Goal: Check status: Check status

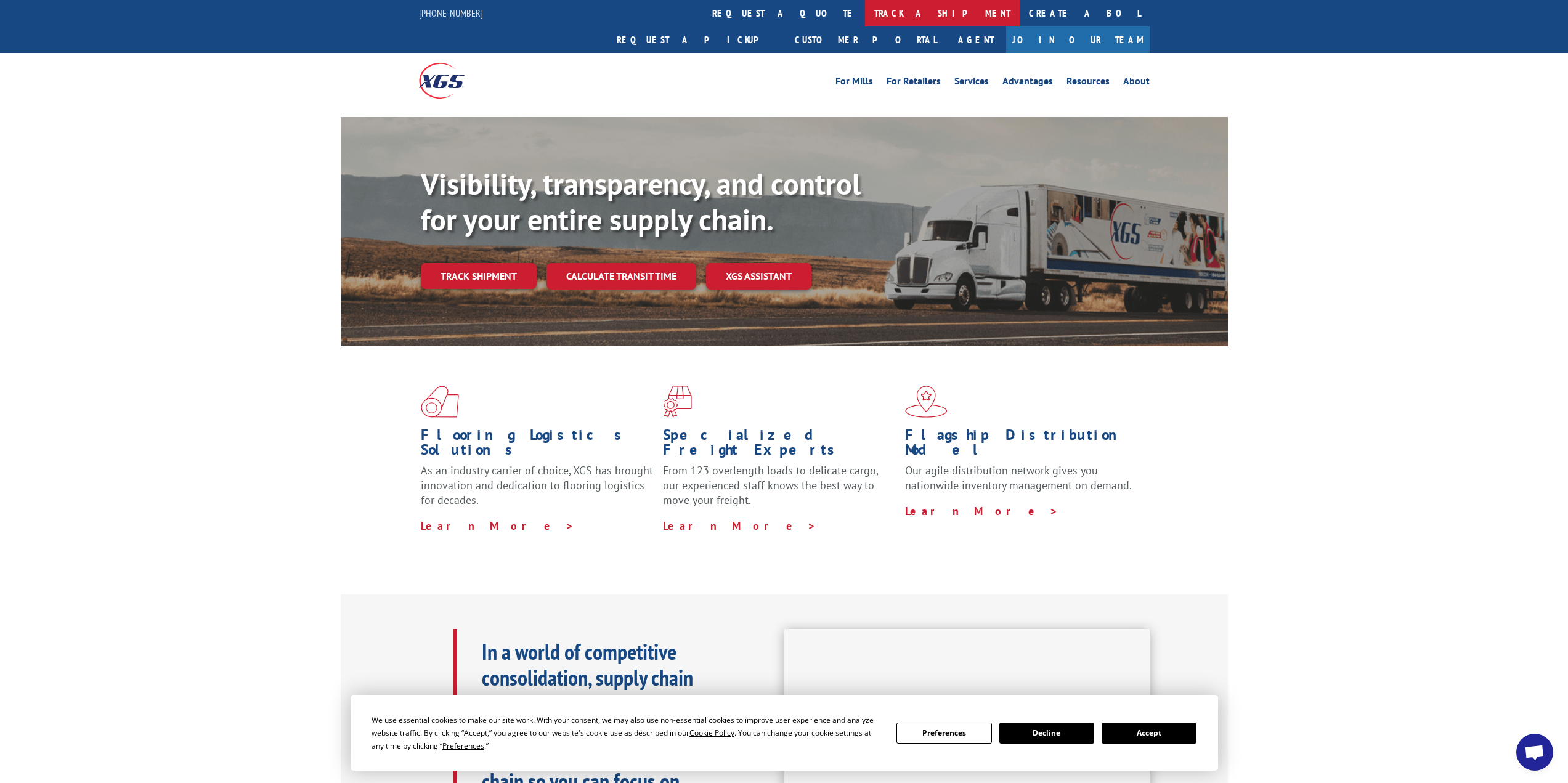
click at [865, 9] on link "track a shipment" at bounding box center [942, 13] width 155 height 26
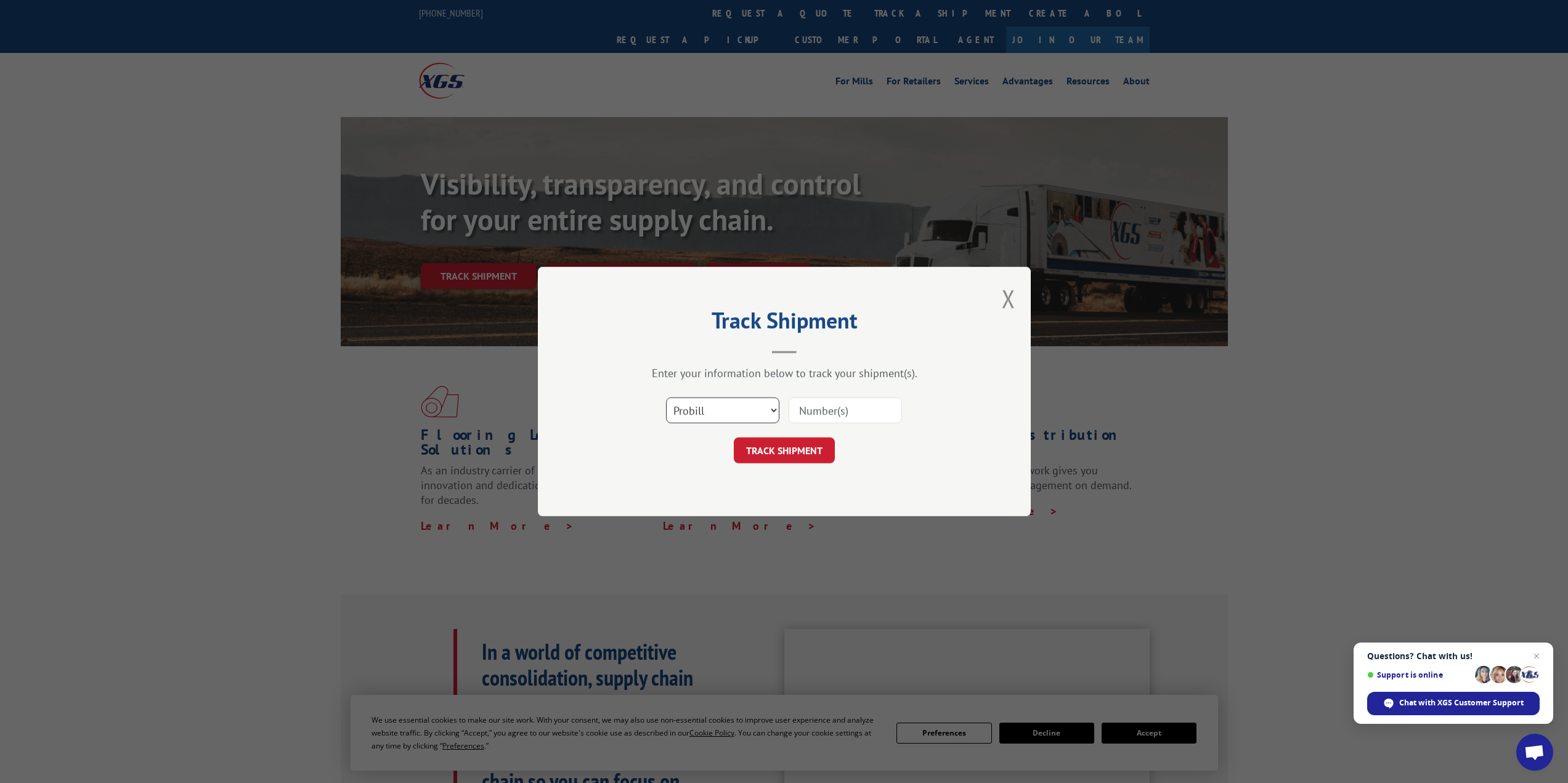
click at [727, 409] on select "Select category... Probill BOL PO" at bounding box center [723, 410] width 113 height 26
select select "bol"
click at [666, 398] on select "Select category... Probill BOL PO" at bounding box center [723, 410] width 113 height 26
click at [819, 412] on input at bounding box center [845, 410] width 113 height 26
paste input "21460139"
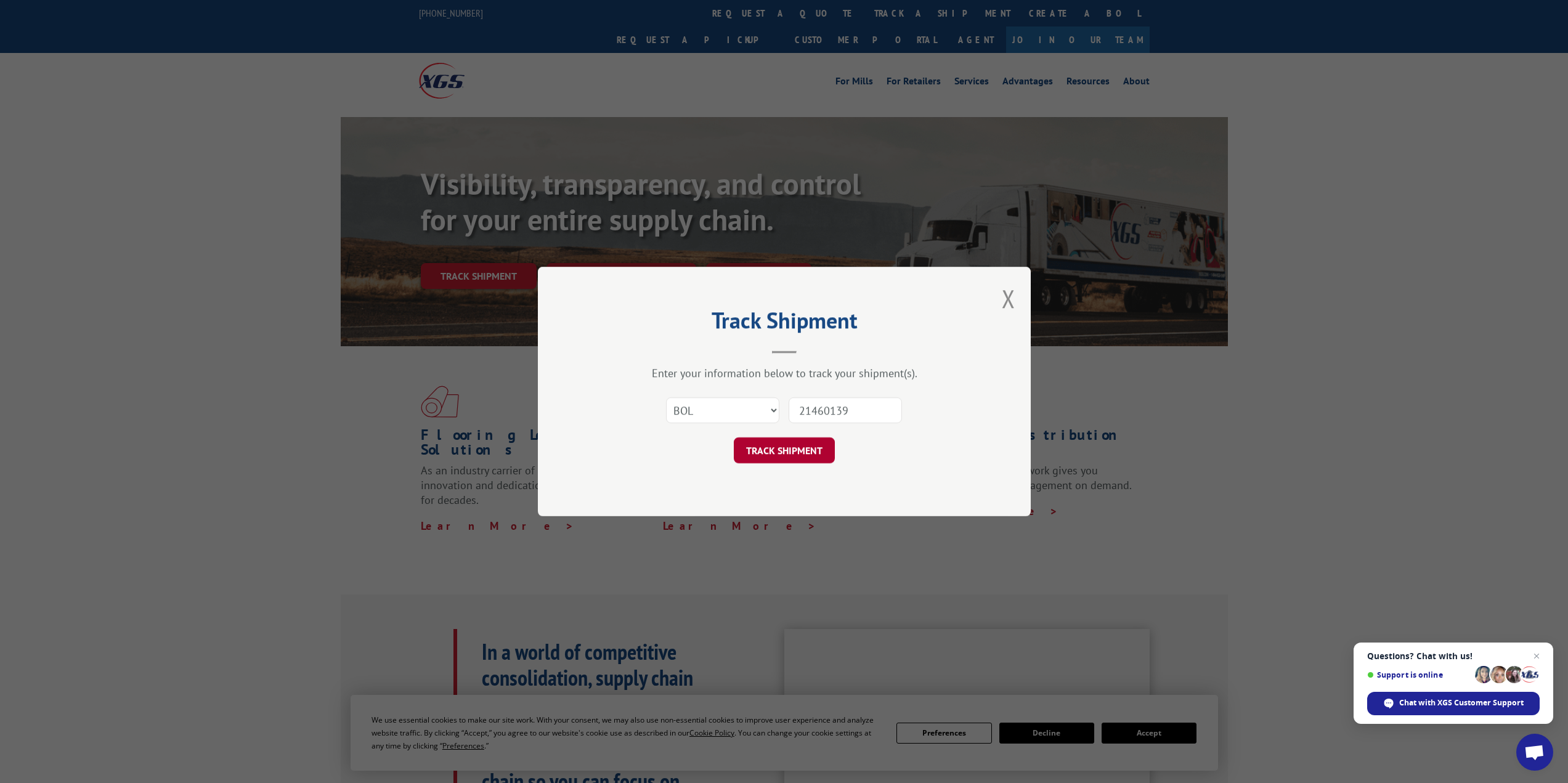
type input "21460139"
click at [789, 447] on button "TRACK SHIPMENT" at bounding box center [785, 450] width 101 height 26
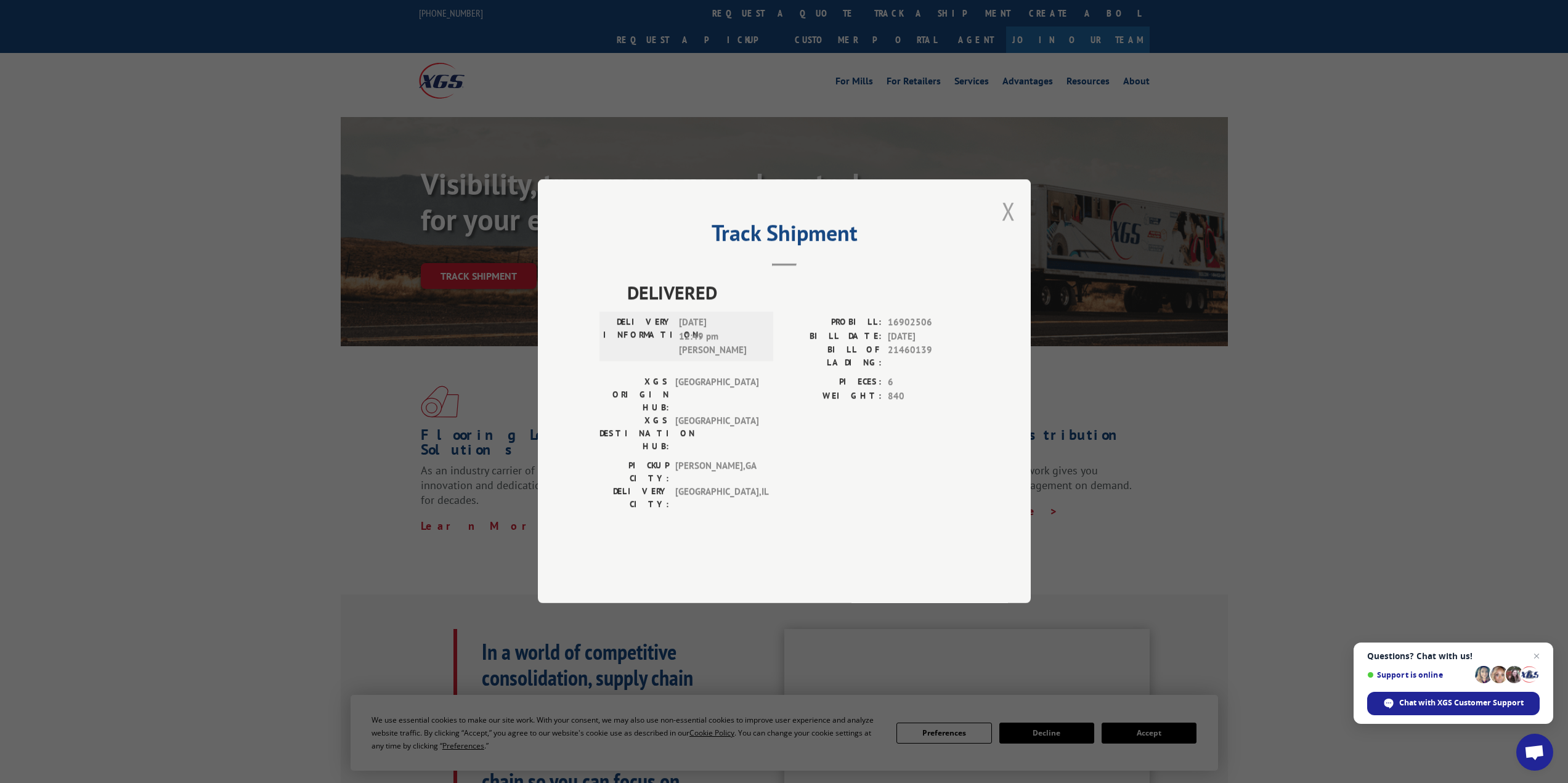
click at [1013, 228] on button "Close modal" at bounding box center [1009, 211] width 13 height 33
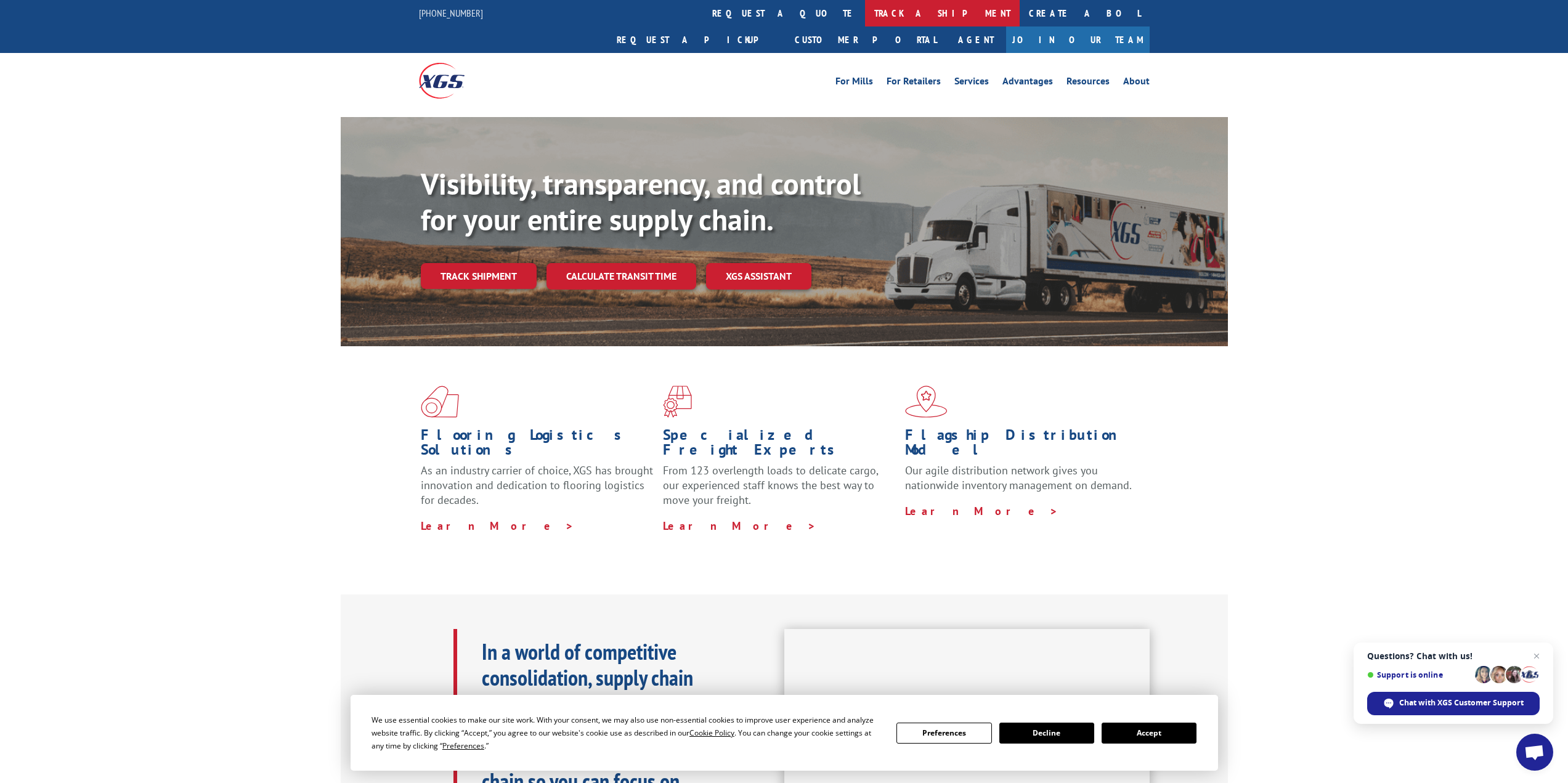
click at [865, 16] on link "track a shipment" at bounding box center [942, 13] width 155 height 26
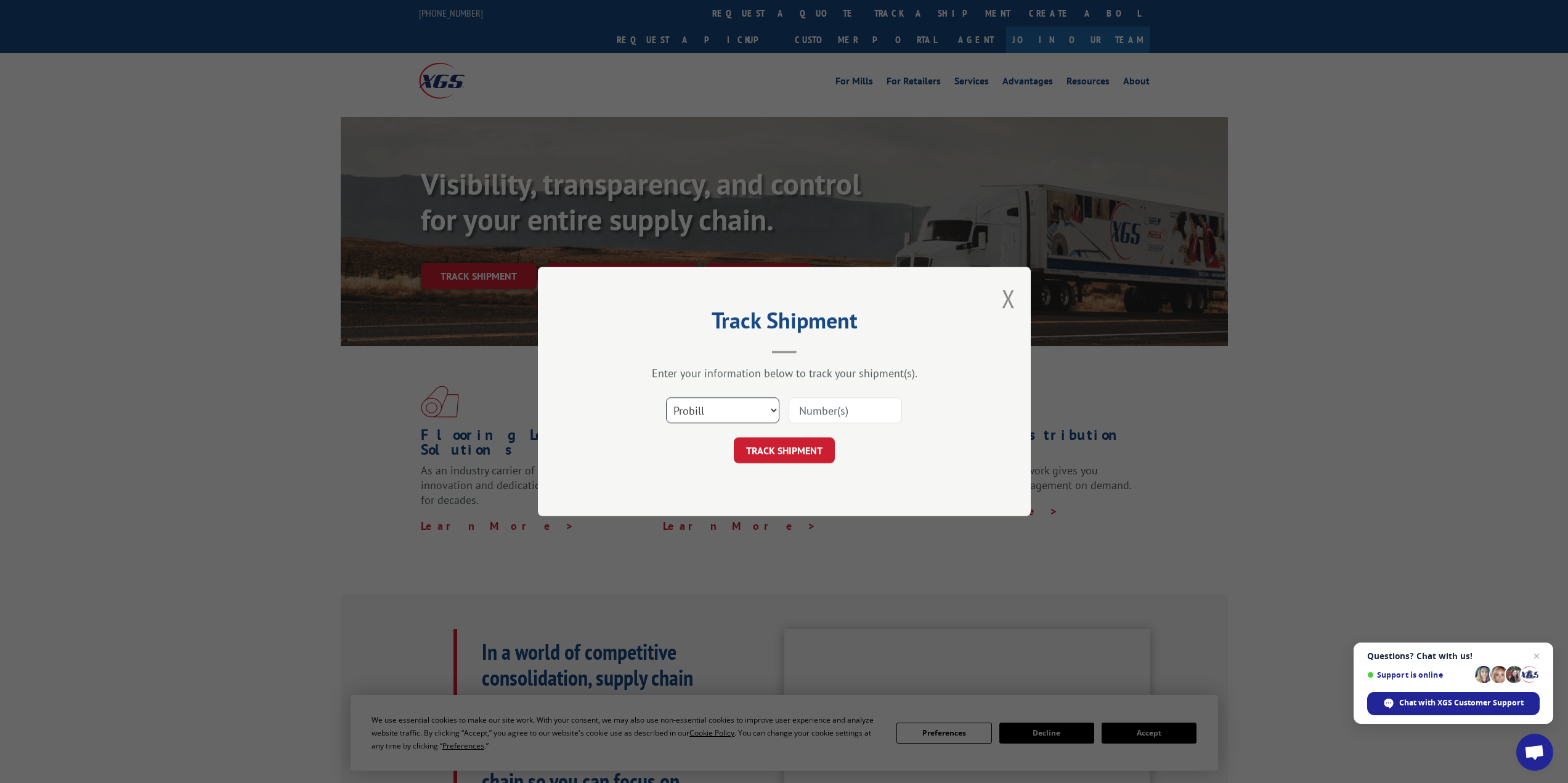
click at [755, 404] on select "Select category... Probill BOL PO" at bounding box center [723, 410] width 113 height 26
select select "po"
click at [666, 398] on select "Select category... Probill BOL PO" at bounding box center [723, 410] width 113 height 26
click at [814, 412] on input at bounding box center [845, 410] width 113 height 26
type input "28787"
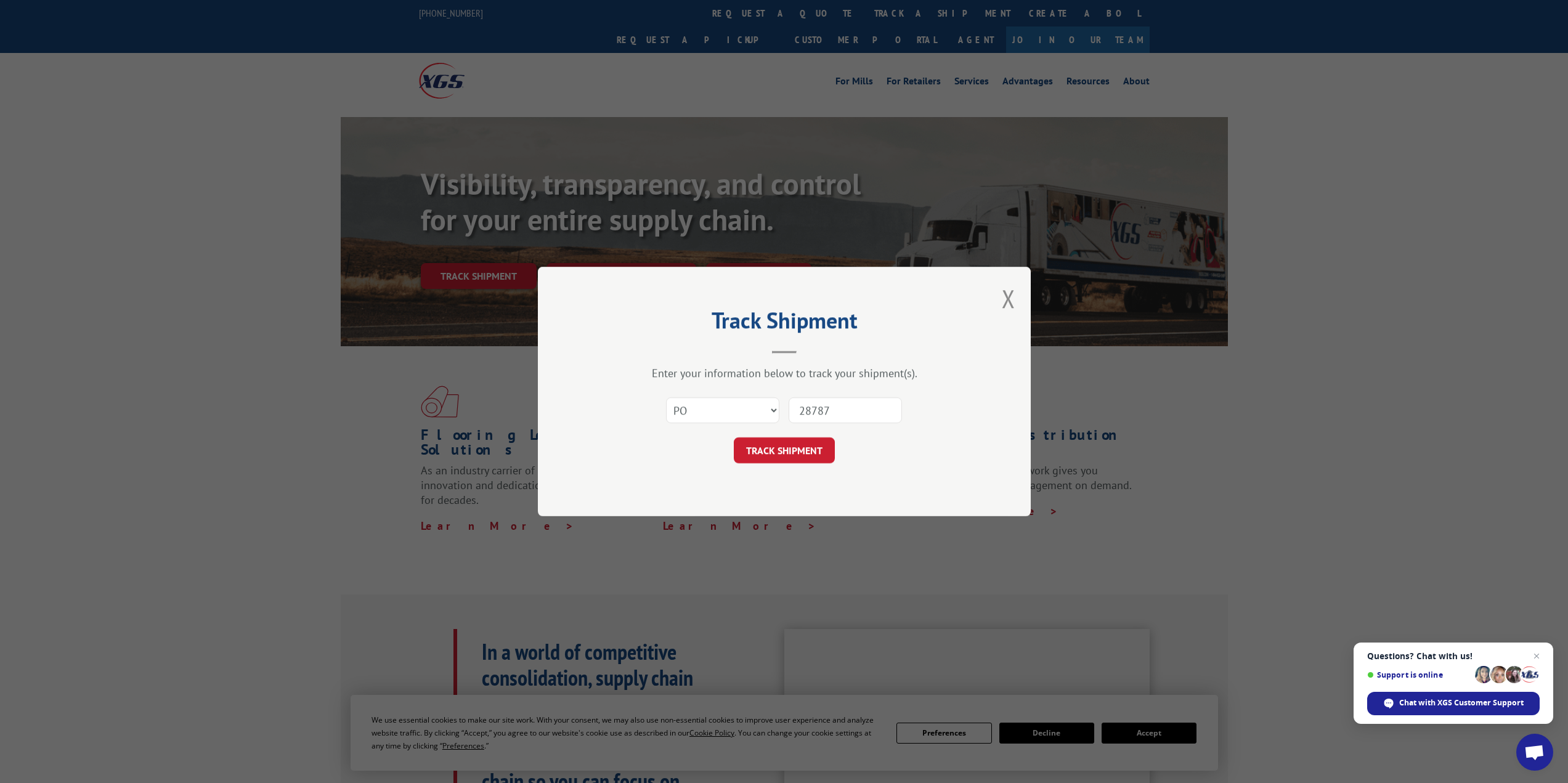
click at [777, 447] on button "TRACK SHIPMENT" at bounding box center [785, 450] width 101 height 26
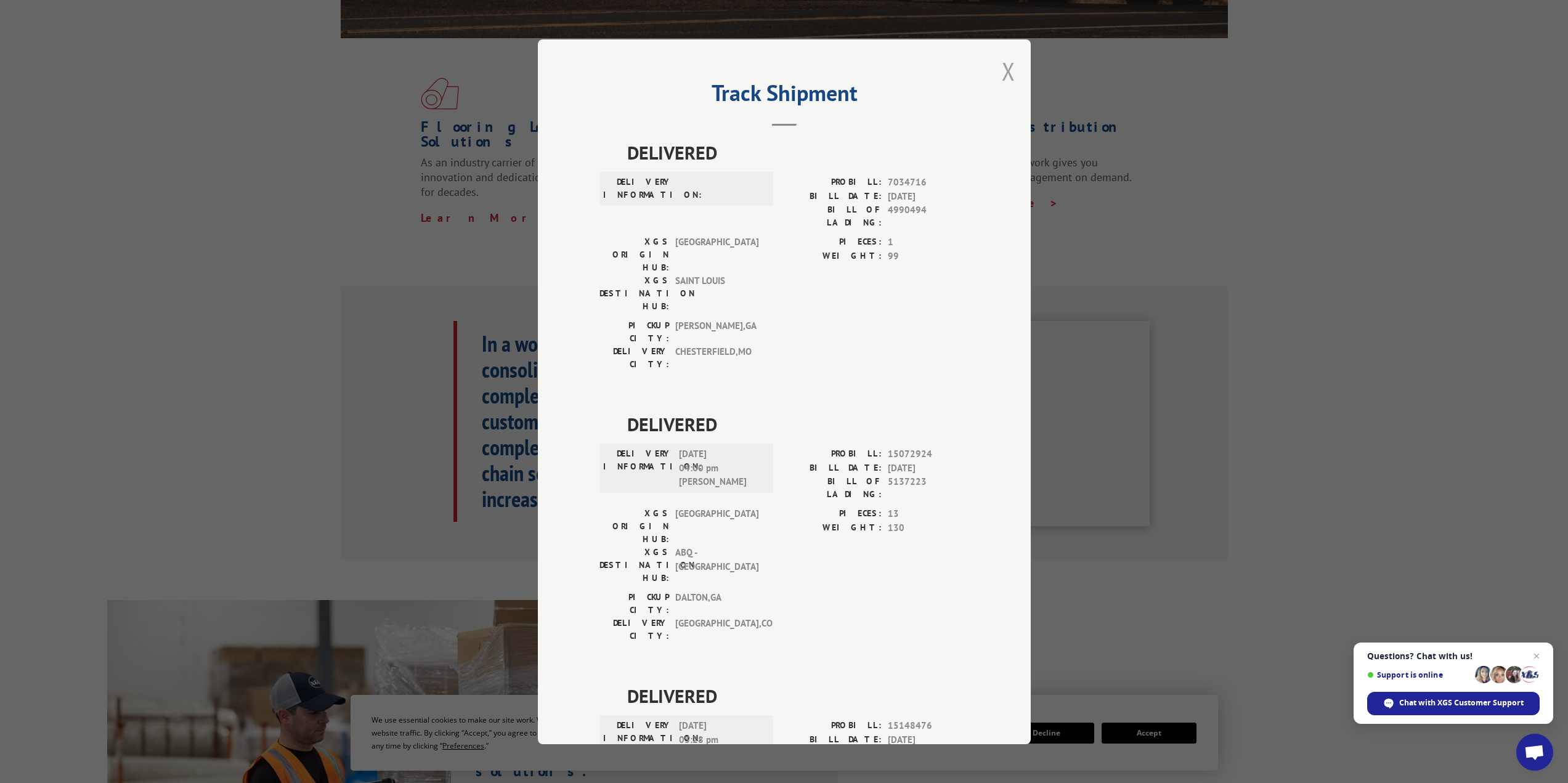
click at [1008, 68] on button "Close modal" at bounding box center [1009, 71] width 13 height 33
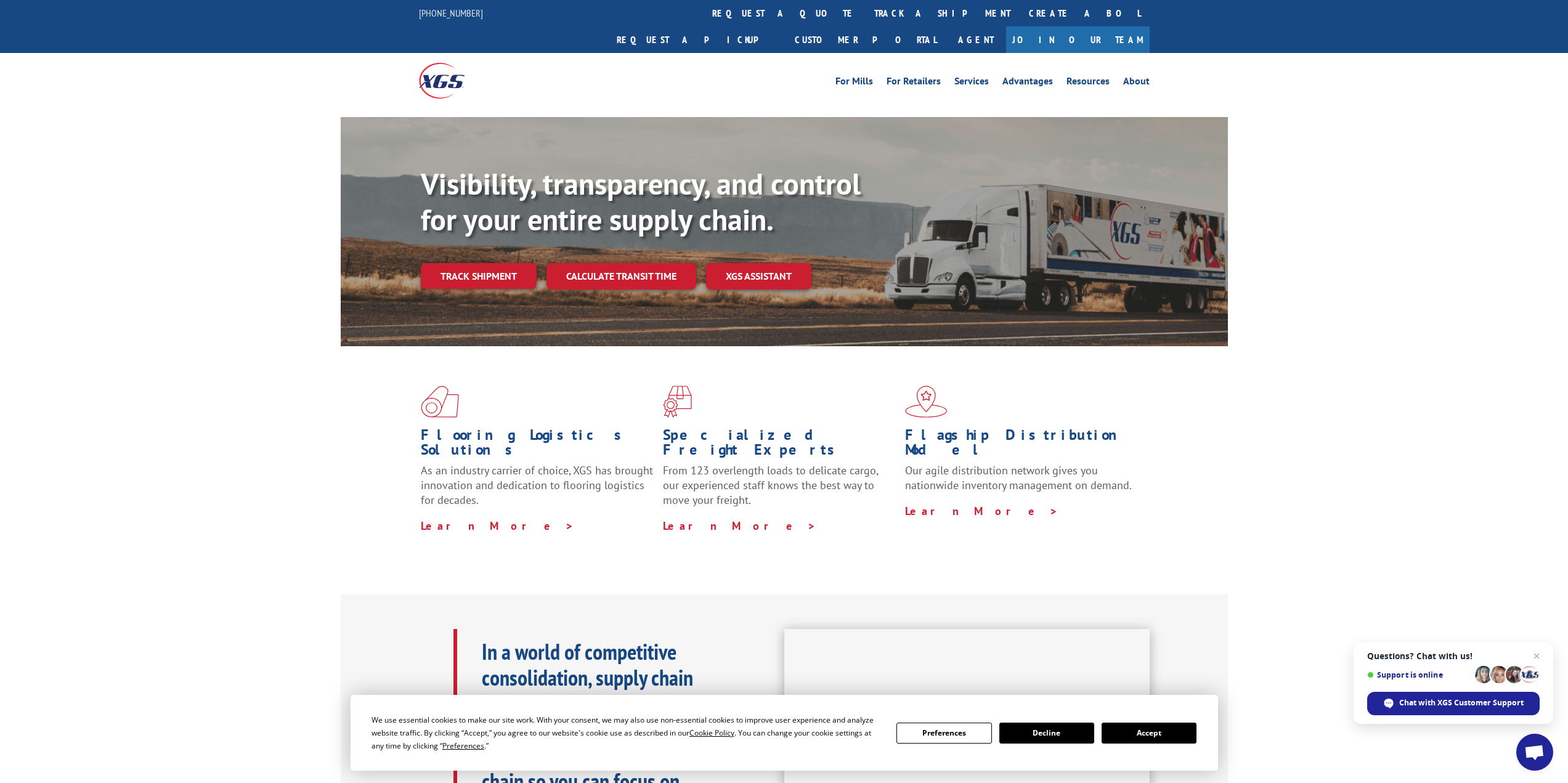
click at [1297, 311] on div "Visibility, transparency, and control for your entire supply chain. Track shipm…" at bounding box center [784, 244] width 1568 height 253
click at [946, 738] on button "Preferences" at bounding box center [944, 733] width 95 height 21
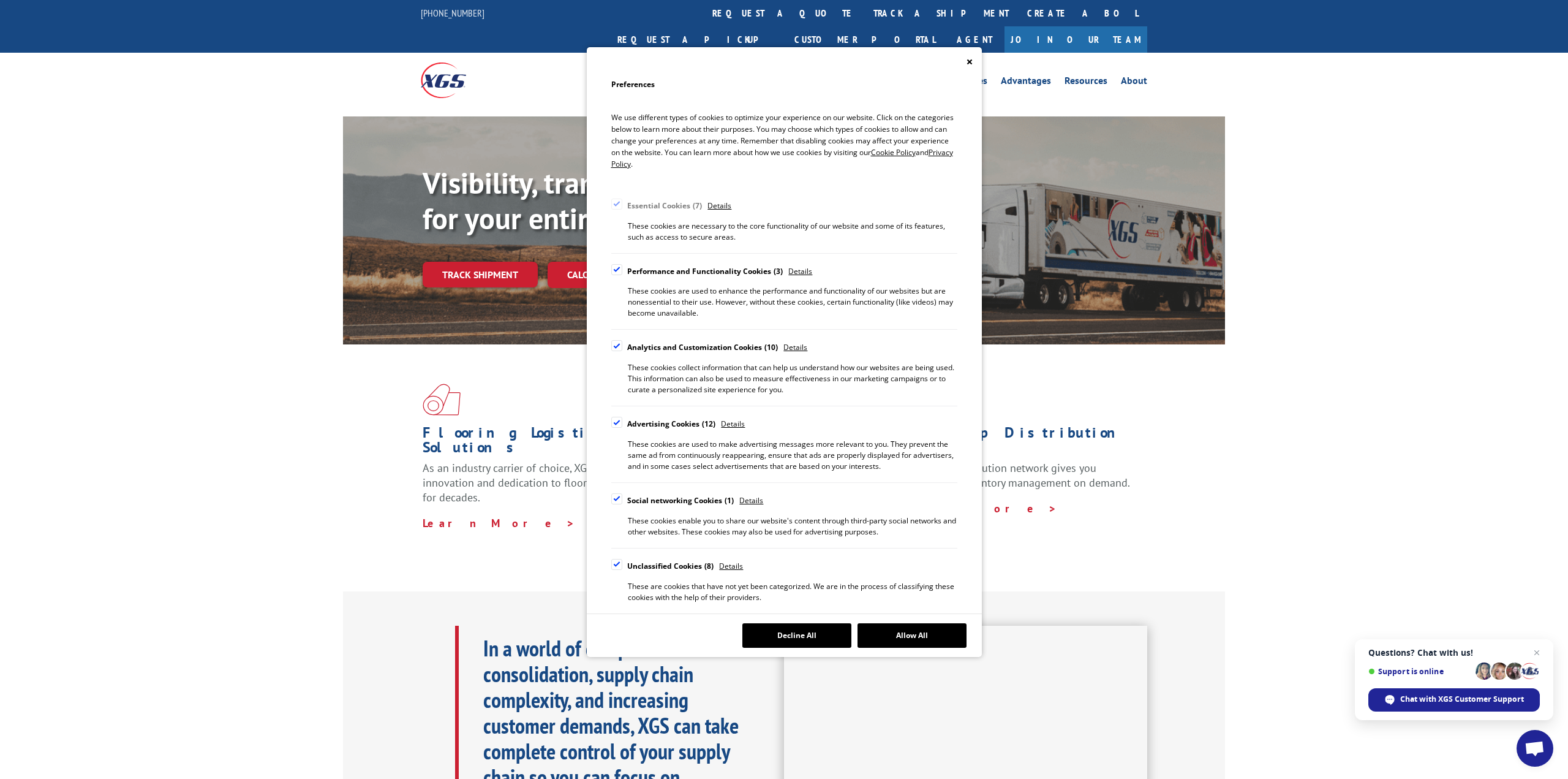
click at [620, 269] on div "Cookie Consent Preferences" at bounding box center [616, 270] width 11 height 11
click at [0, 0] on input "Performance and Functionality Cookies 3" at bounding box center [0, 0] width 0 height 0
click at [619, 345] on div "Cookie Consent Preferences" at bounding box center [616, 345] width 11 height 11
click at [0, 0] on input "Analytics and Customization Cookies 10" at bounding box center [0, 0] width 0 height 0
click at [614, 423] on div "Cookie Consent Preferences" at bounding box center [616, 422] width 11 height 11
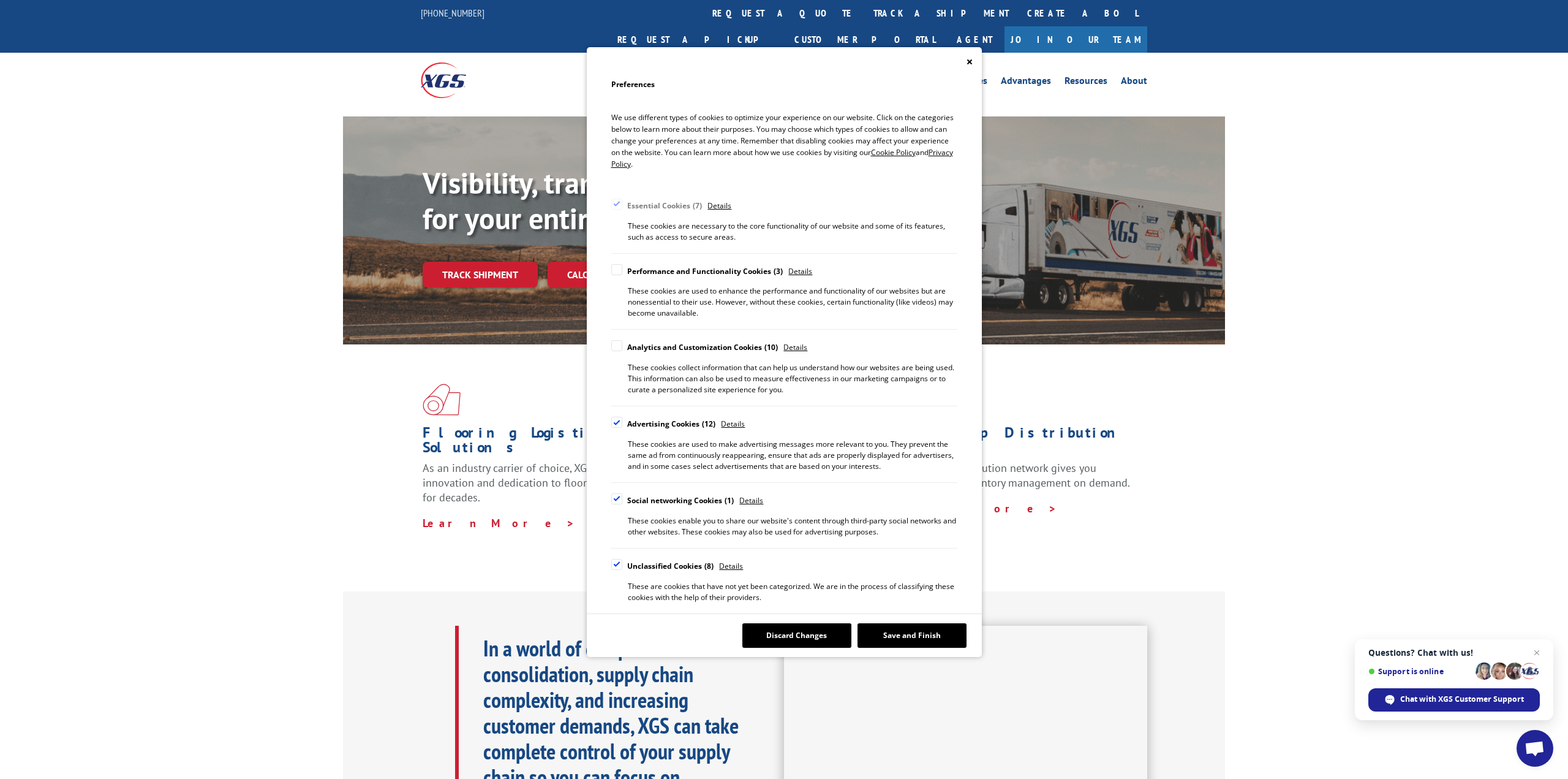
click at [0, 0] on input "Advertising Cookies 12" at bounding box center [0, 0] width 0 height 0
click at [616, 500] on div "Cookie Consent Preferences" at bounding box center [616, 498] width 11 height 11
click at [0, 0] on input "Social networking Cookies 1" at bounding box center [0, 0] width 0 height 0
click at [619, 564] on div "Cookie Consent Preferences" at bounding box center [616, 564] width 11 height 11
click at [0, 0] on input "Unclassified Cookies 8" at bounding box center [0, 0] width 0 height 0
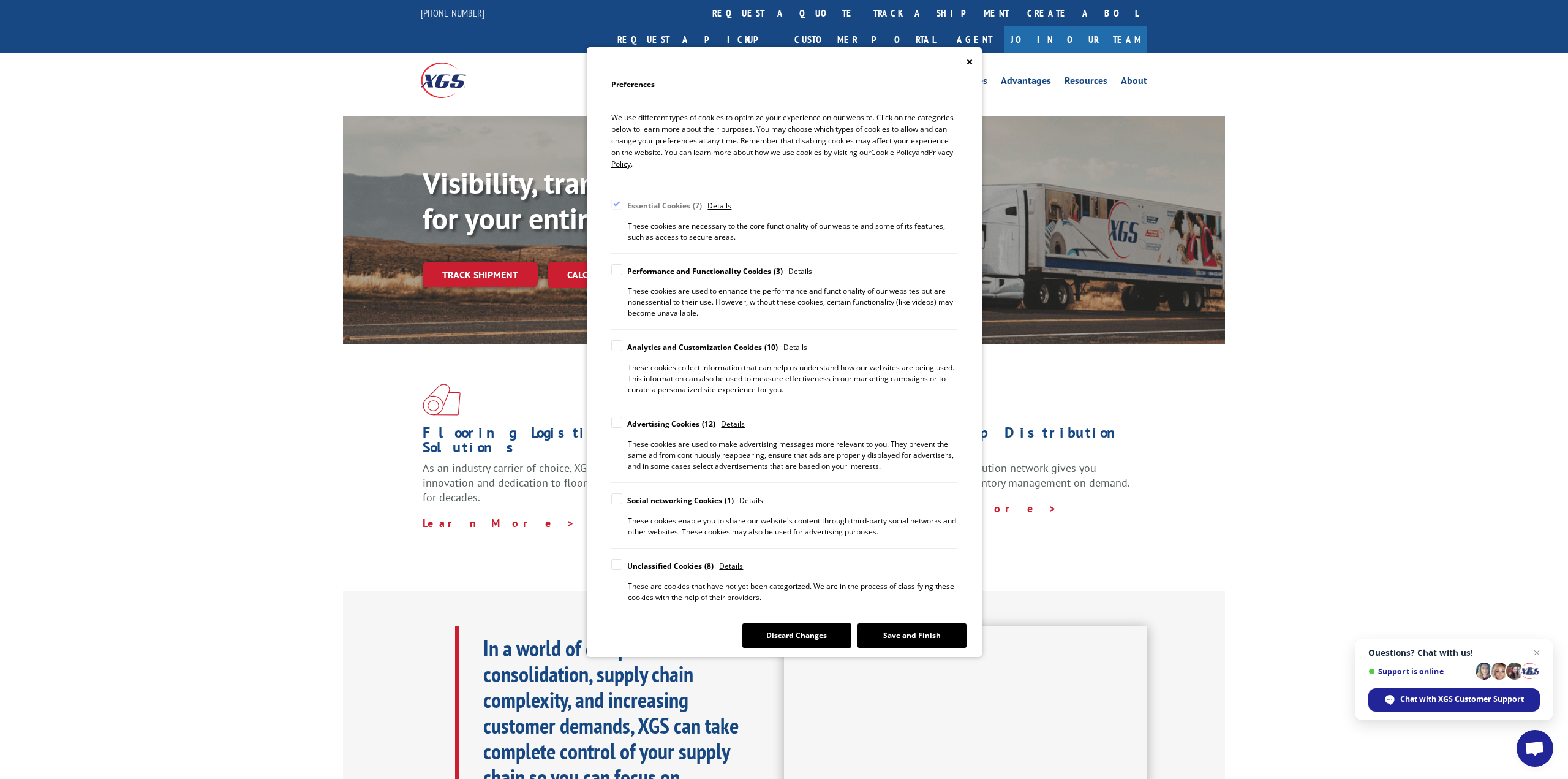
click at [911, 641] on button "Save and Finish" at bounding box center [911, 636] width 109 height 25
